Goal: Navigation & Orientation: Find specific page/section

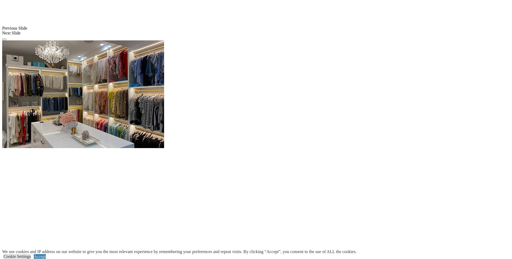
scroll to position [539, 0]
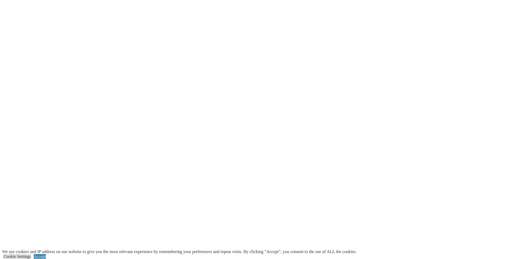
scroll to position [701, 0]
drag, startPoint x: 256, startPoint y: 131, endPoint x: 389, endPoint y: 131, distance: 132.7
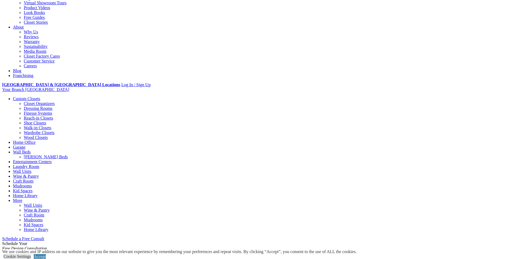
scroll to position [0, 0]
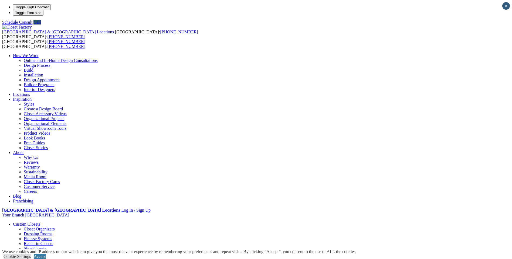
click at [52, 237] on link "Finesse Systems" at bounding box center [38, 239] width 28 height 5
click at [54, 256] on link "Wardrobe Closets" at bounding box center [39, 258] width 31 height 5
